Goal: Find contact information: Find contact information

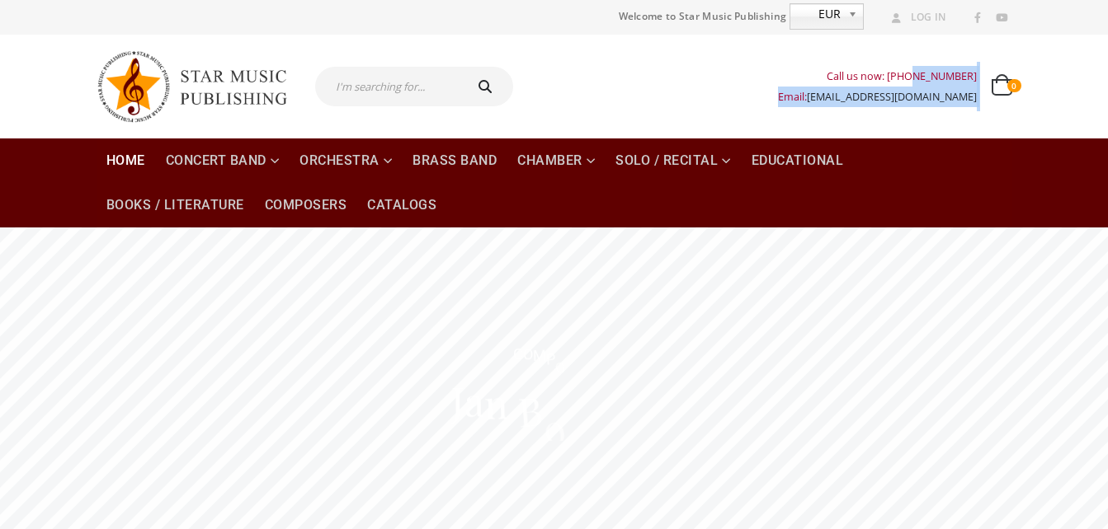
drag, startPoint x: 980, startPoint y: 73, endPoint x: 905, endPoint y: 73, distance: 75.1
click at [905, 73] on div "Call us now: [PHONE_NUMBER] Email: [EMAIL_ADDRESS][DOMAIN_NAME] 0 0 items 0 ITE…" at bounding box center [895, 86] width 234 height 49
click at [902, 133] on div "Call us now: [PHONE_NUMBER] Email: [EMAIL_ADDRESS][DOMAIN_NAME] 0 0 items 0 ITE…" at bounding box center [554, 87] width 940 height 104
drag, startPoint x: 904, startPoint y: 75, endPoint x: 976, endPoint y: 73, distance: 71.8
click at [976, 73] on div "Call us now: [PHONE_NUMBER]" at bounding box center [877, 76] width 199 height 21
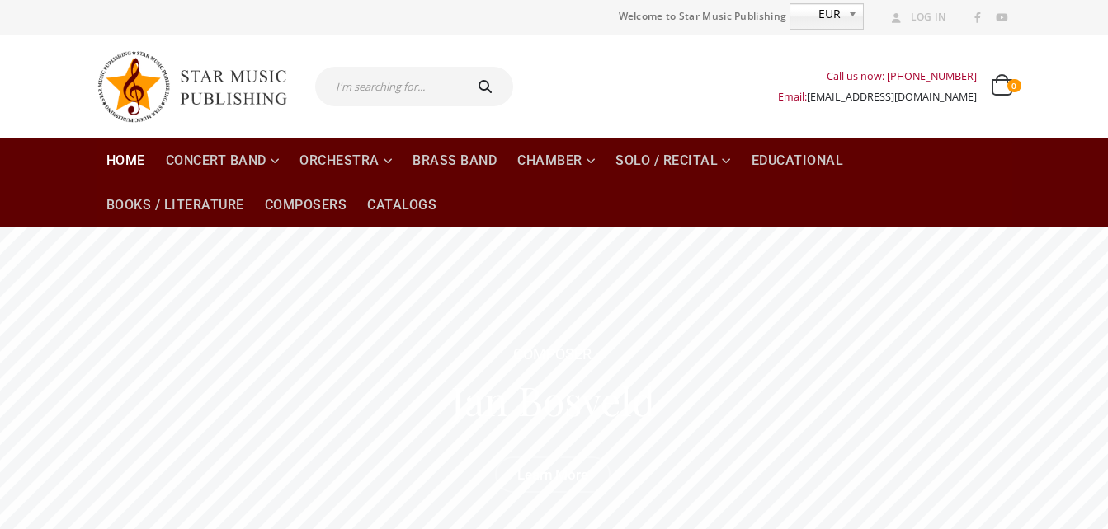
copy div "[PHONE_NUMBER]"
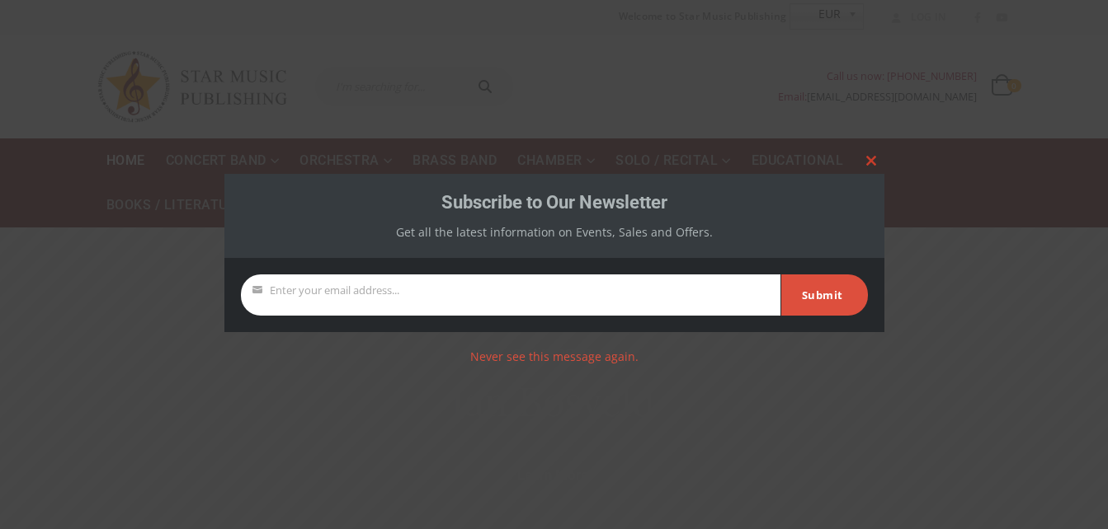
click at [868, 165] on span at bounding box center [871, 161] width 26 height 10
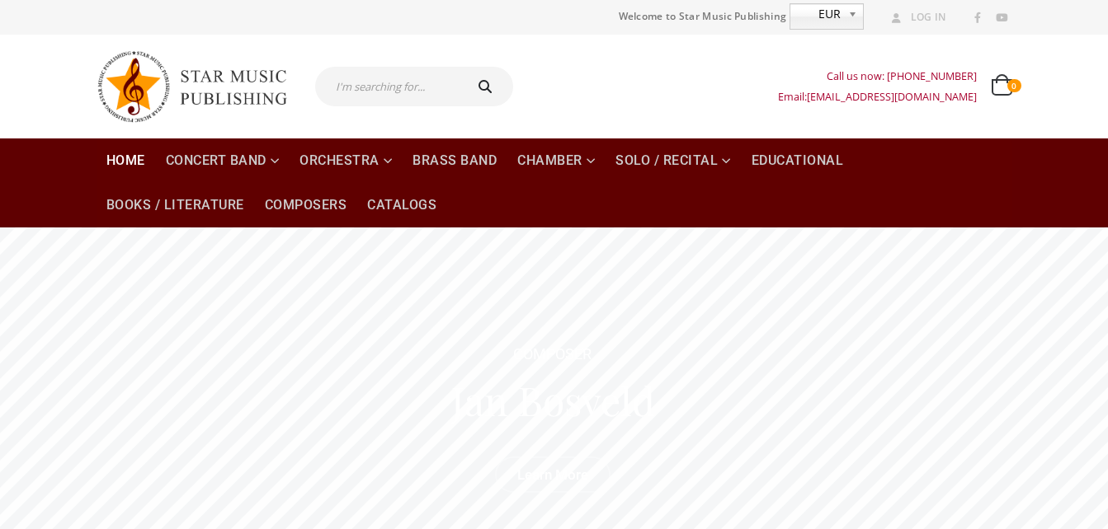
copy div "[PHONE_NUMBER]"
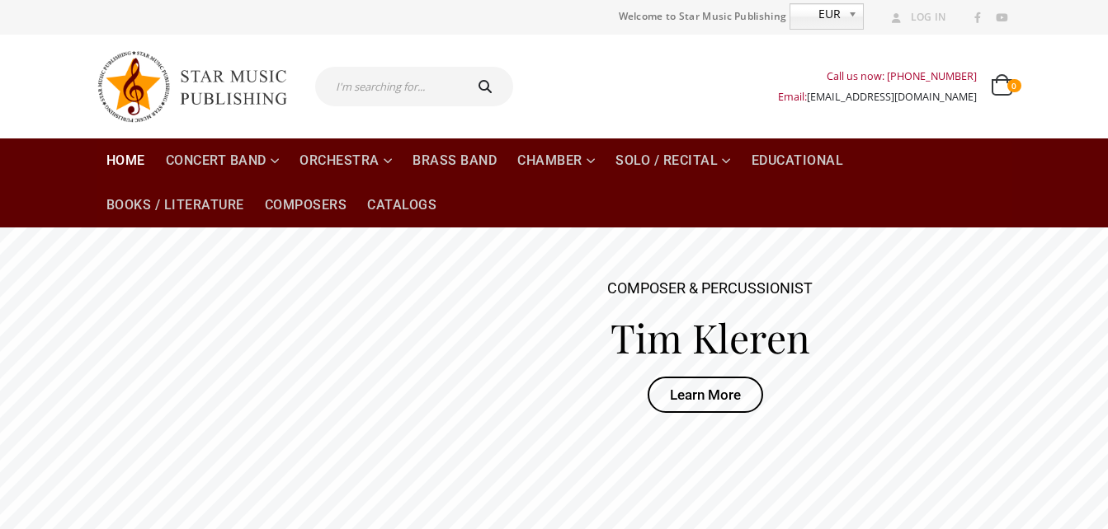
copy div "[PHONE_NUMBER]"
